Goal: Find specific page/section: Find specific page/section

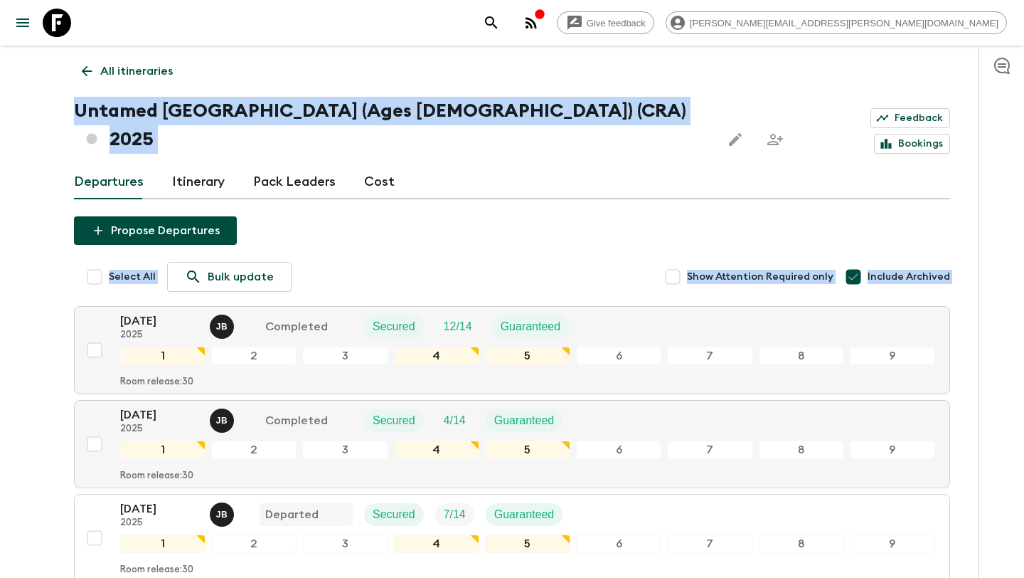
click at [82, 67] on icon at bounding box center [87, 71] width 16 height 16
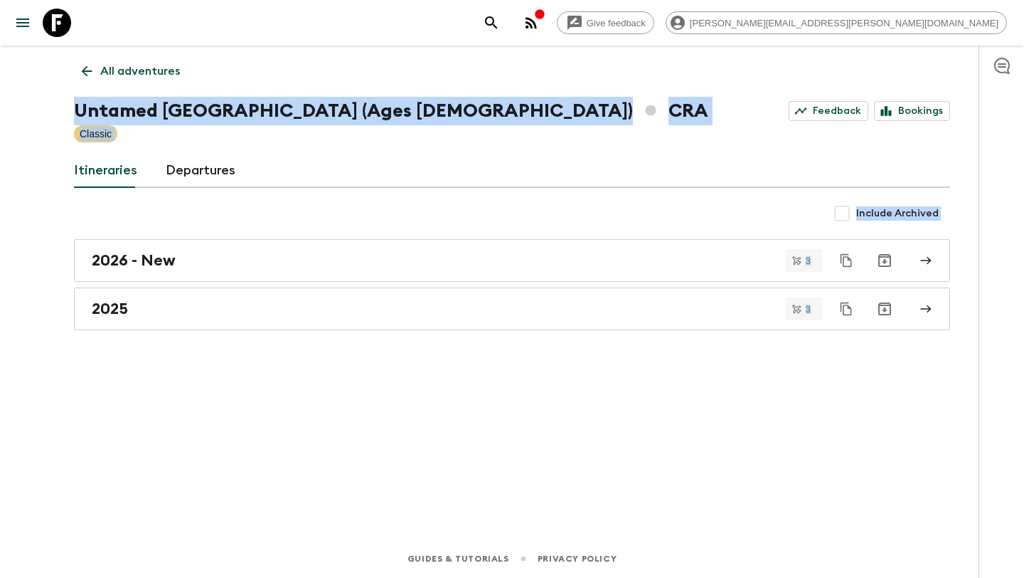
click at [82, 67] on icon at bounding box center [87, 71] width 16 height 16
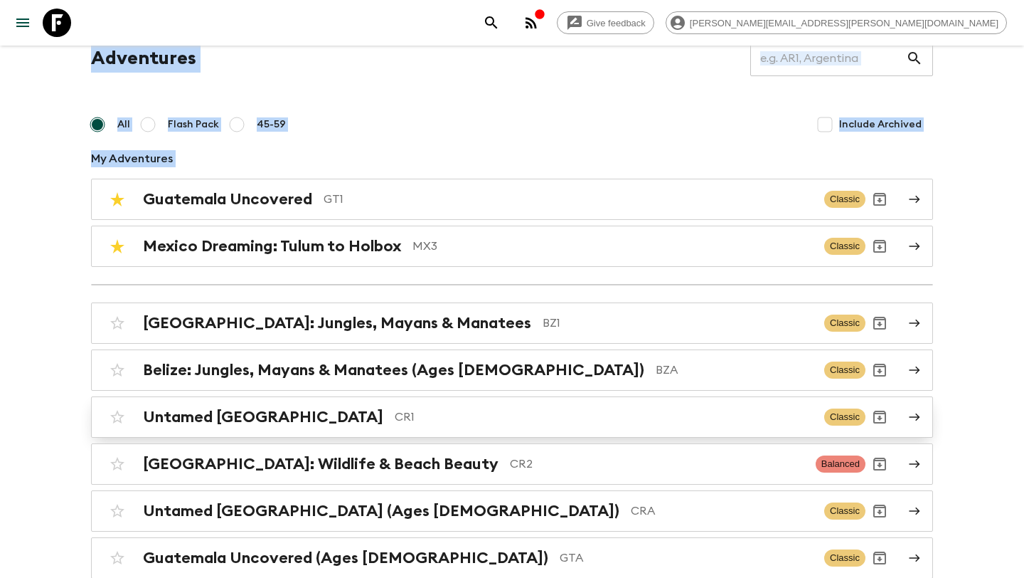
scroll to position [51, 0]
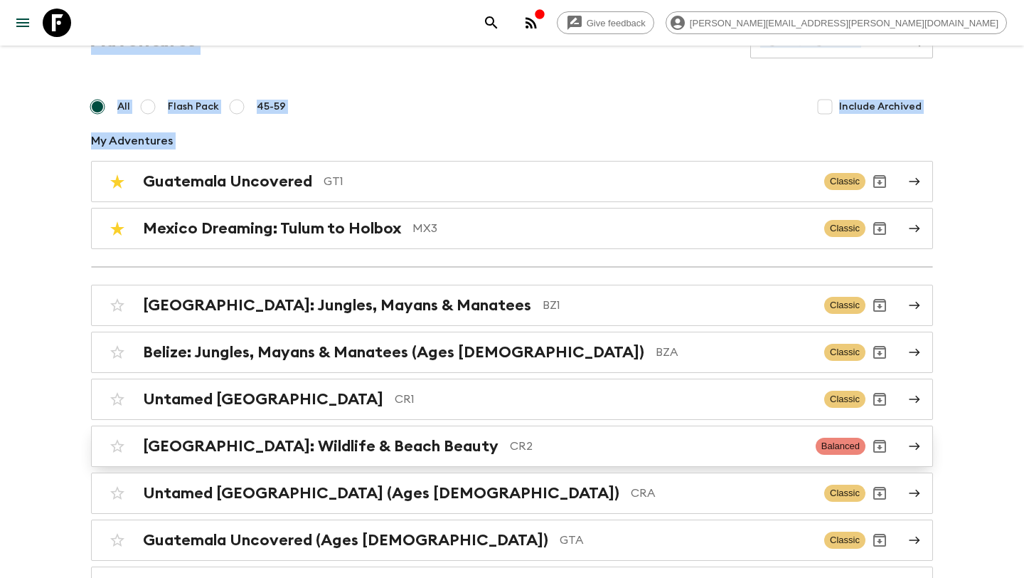
click at [510, 449] on p "CR2" at bounding box center [657, 445] width 294 height 17
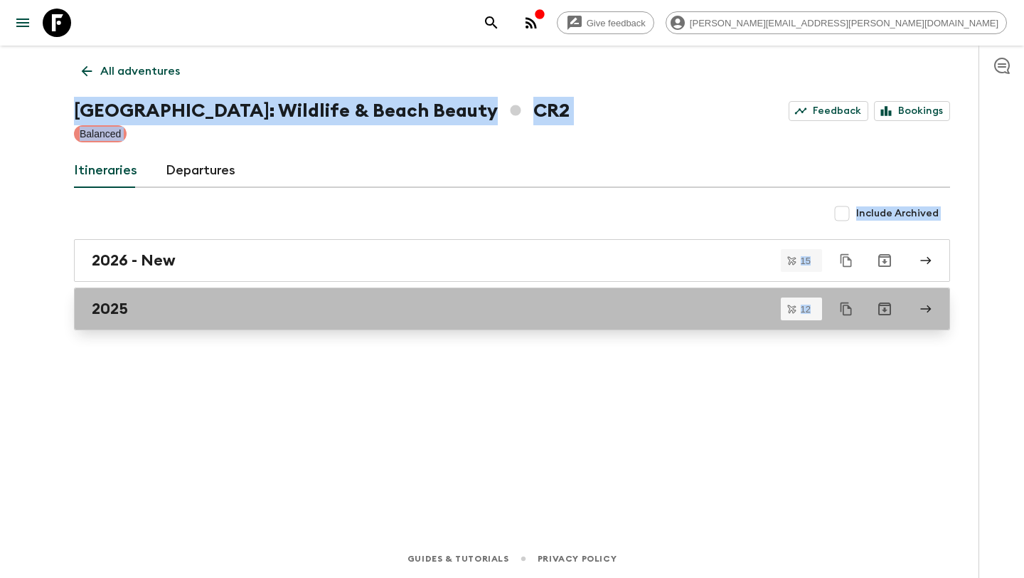
click at [347, 316] on div "2025" at bounding box center [499, 308] width 814 height 18
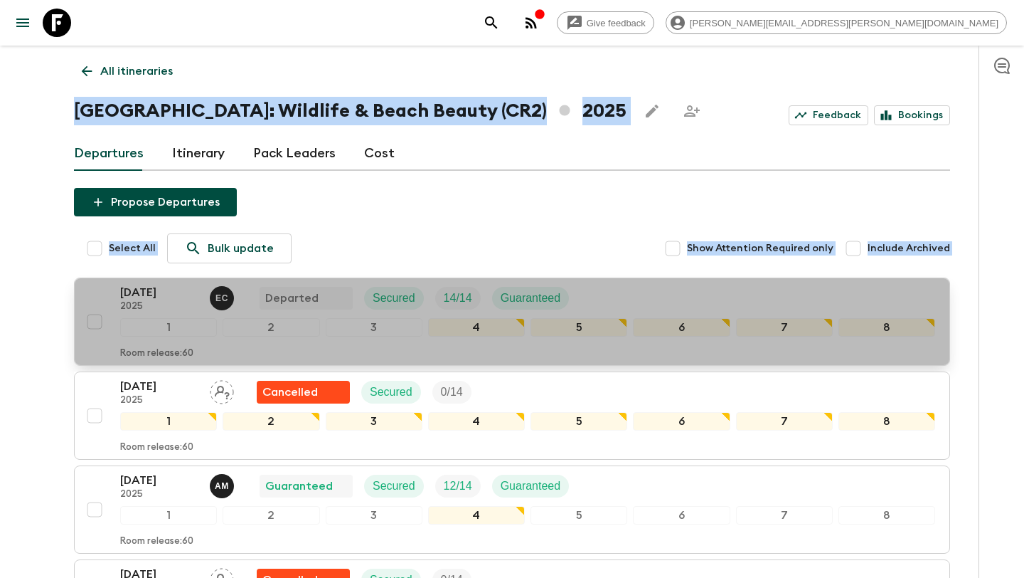
click at [595, 293] on div "[DATE] 2025 E C Departed Secured 14 / 14 Guaranteed" at bounding box center [527, 298] width 815 height 28
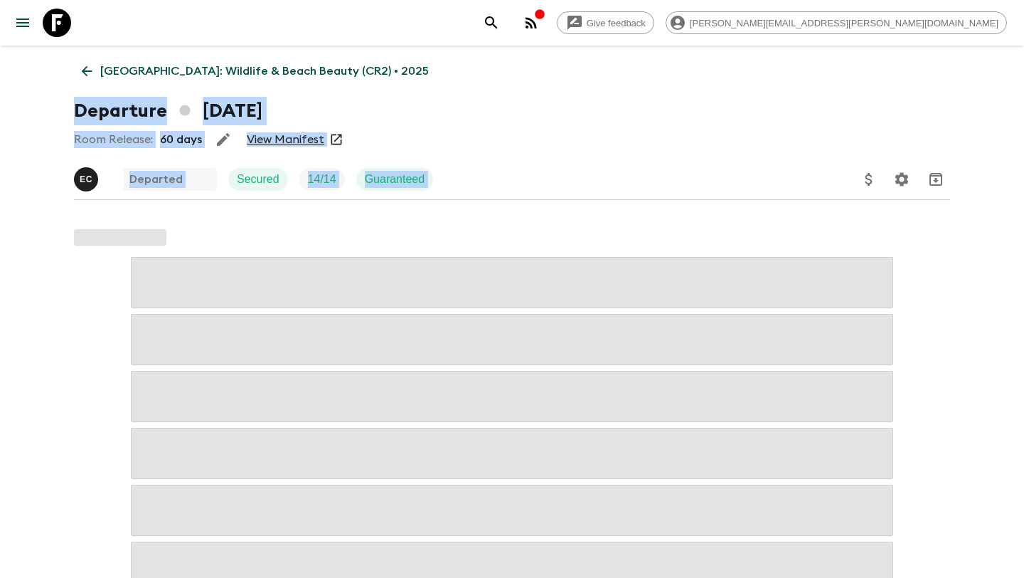
click at [296, 142] on link "View Manifest" at bounding box center [286, 139] width 78 height 14
